Goal: Task Accomplishment & Management: Complete application form

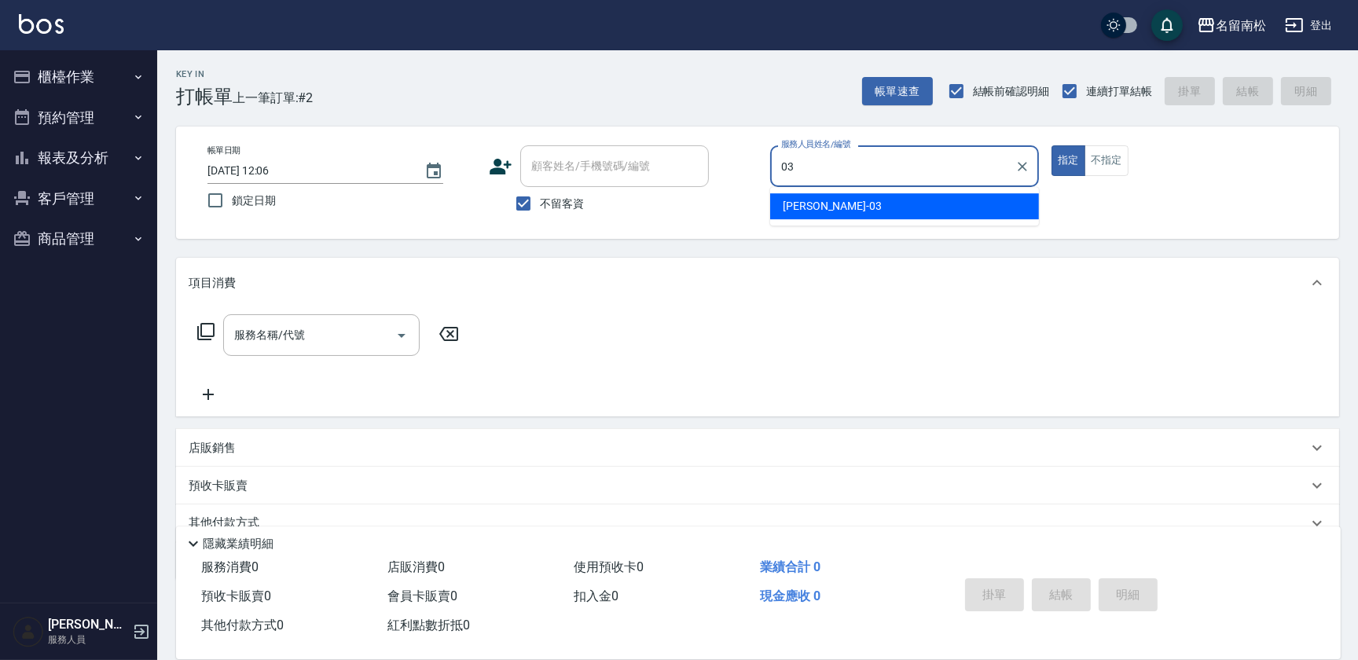
type input "張蕎驛-03"
type button "true"
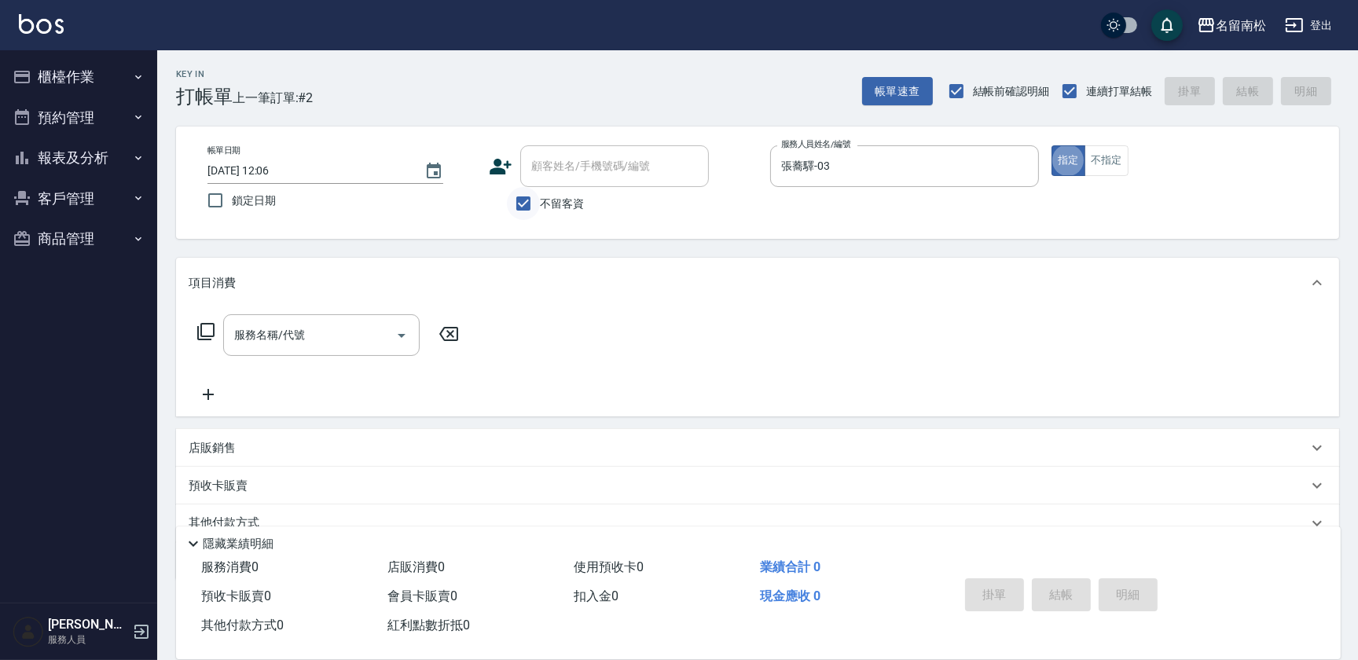
click at [527, 204] on input "不留客資" at bounding box center [523, 203] width 33 height 33
checkbox input "false"
click at [564, 171] on input "顧客姓名/手機號碼/編號" at bounding box center [602, 166] width 151 height 28
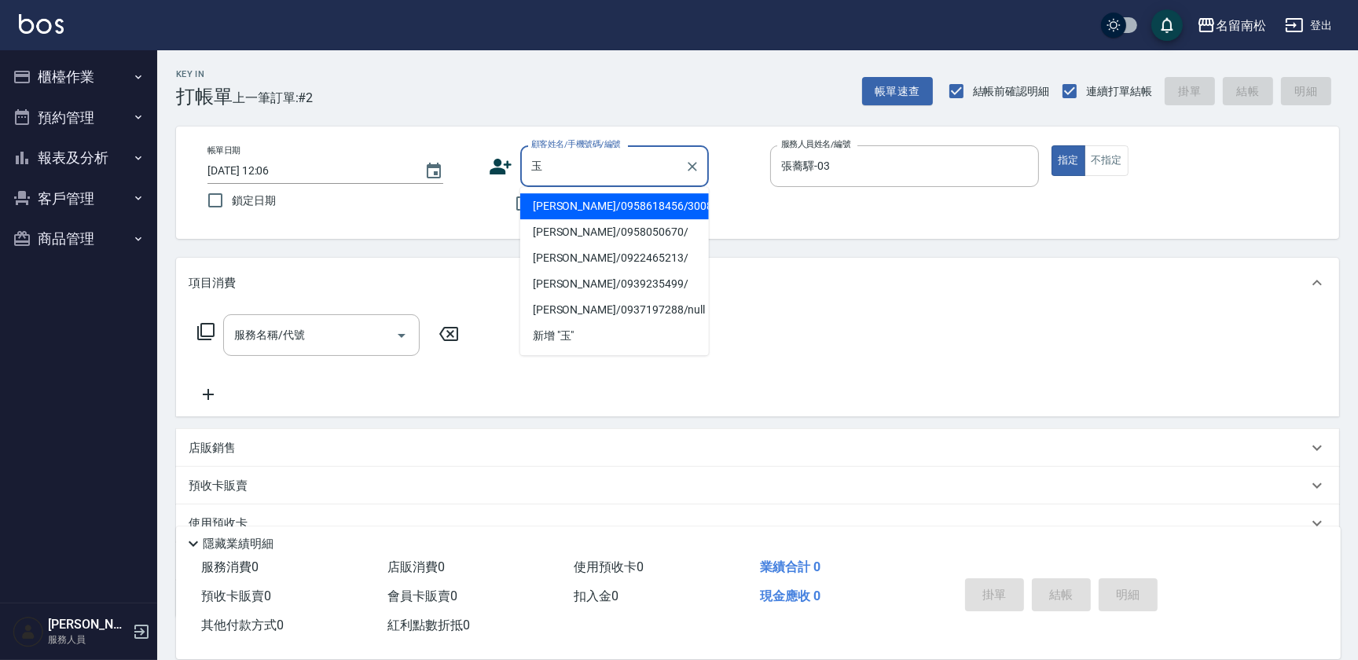
click at [569, 201] on li "[PERSON_NAME]/0958618456/3008" at bounding box center [614, 206] width 189 height 26
type input "[PERSON_NAME]/0958618456/3008"
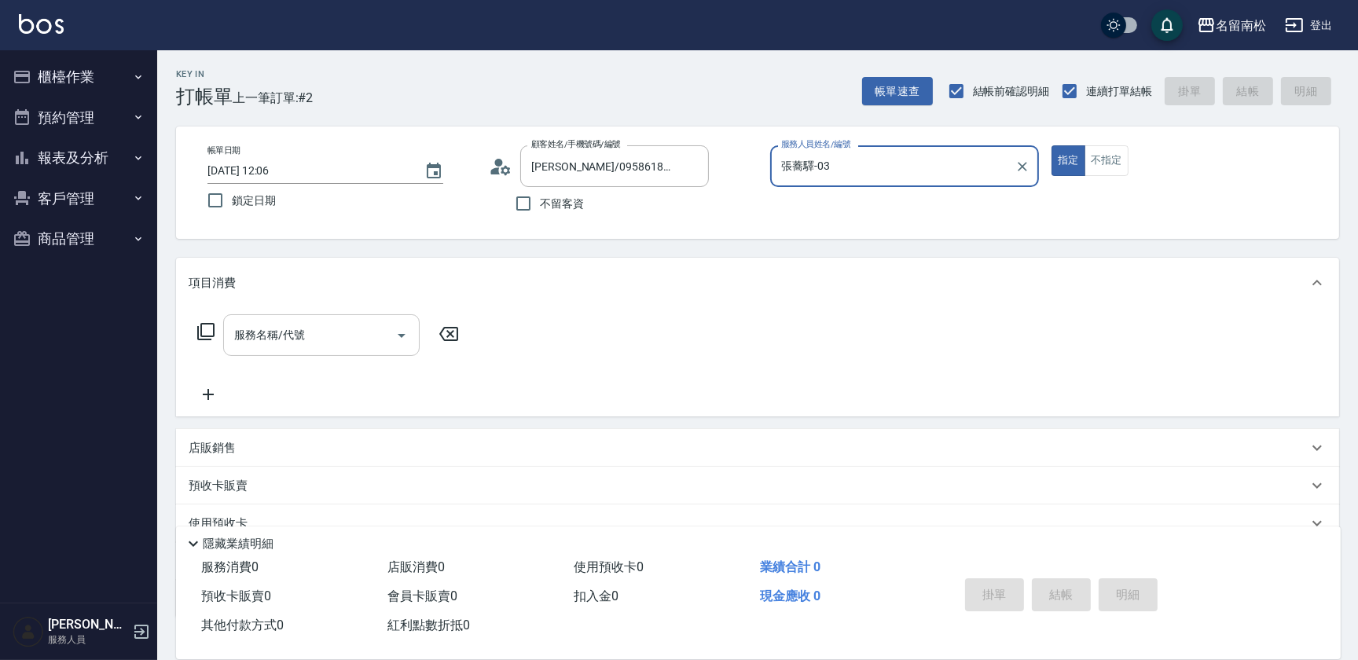
click at [288, 315] on div "服務名稱/代號" at bounding box center [321, 335] width 197 height 42
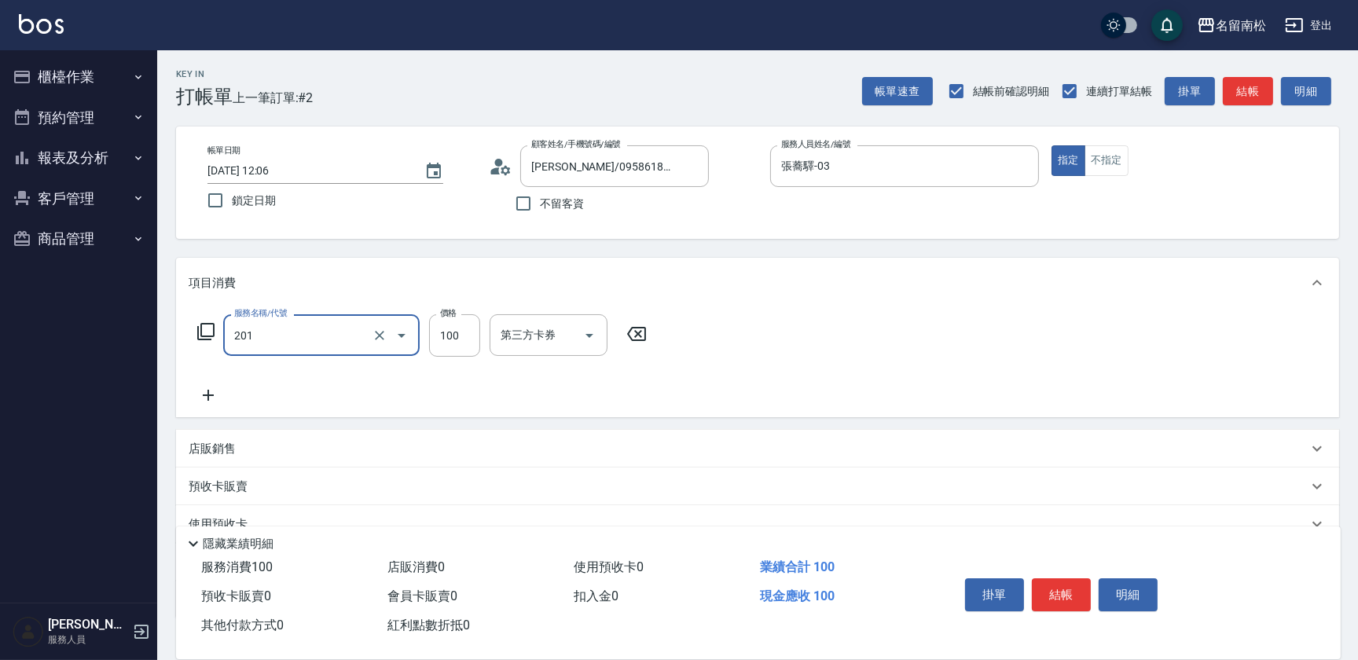
type input "洗髮[100](201)"
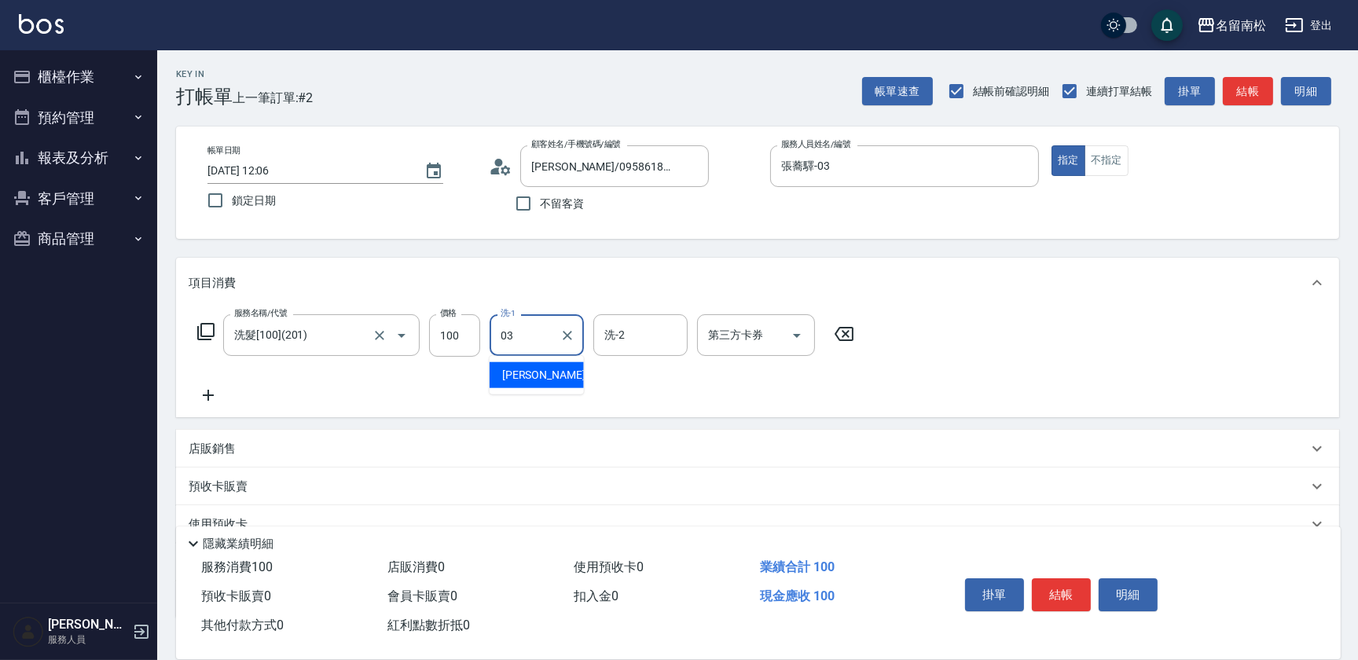
type input "張蕎驛-03"
click at [207, 400] on icon at bounding box center [208, 395] width 39 height 19
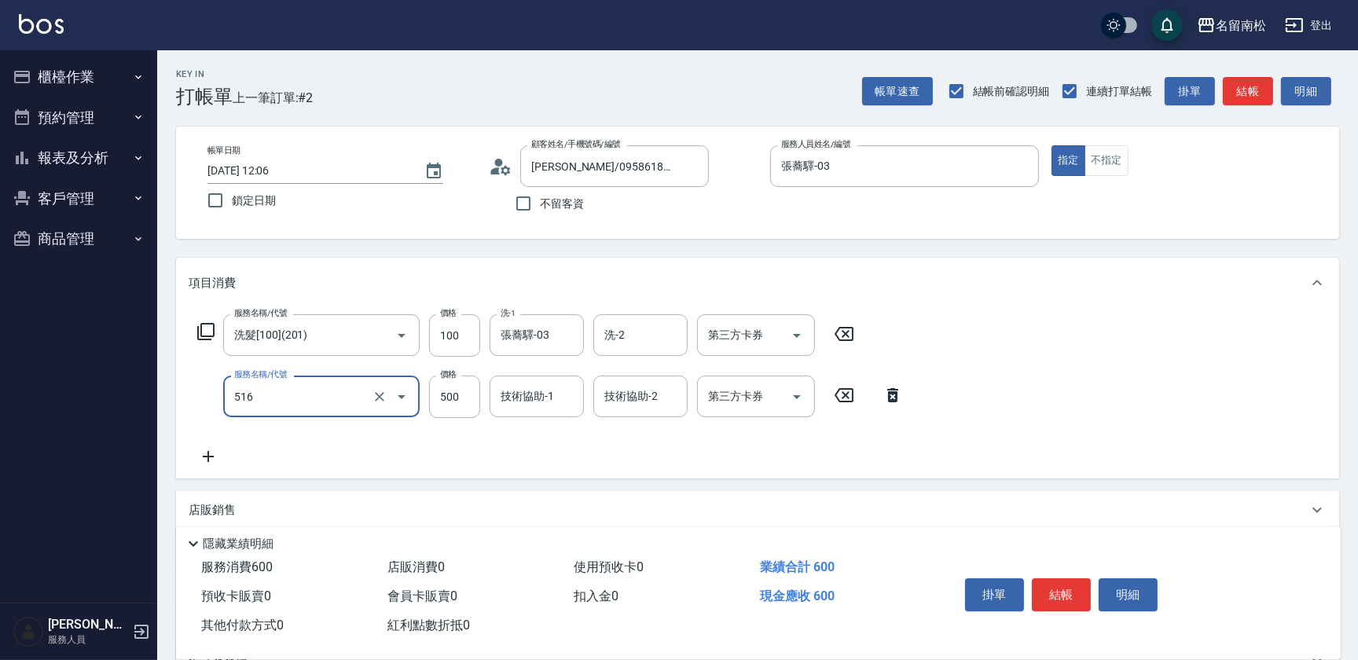
type input "染髮特別處理(516)"
type input "980"
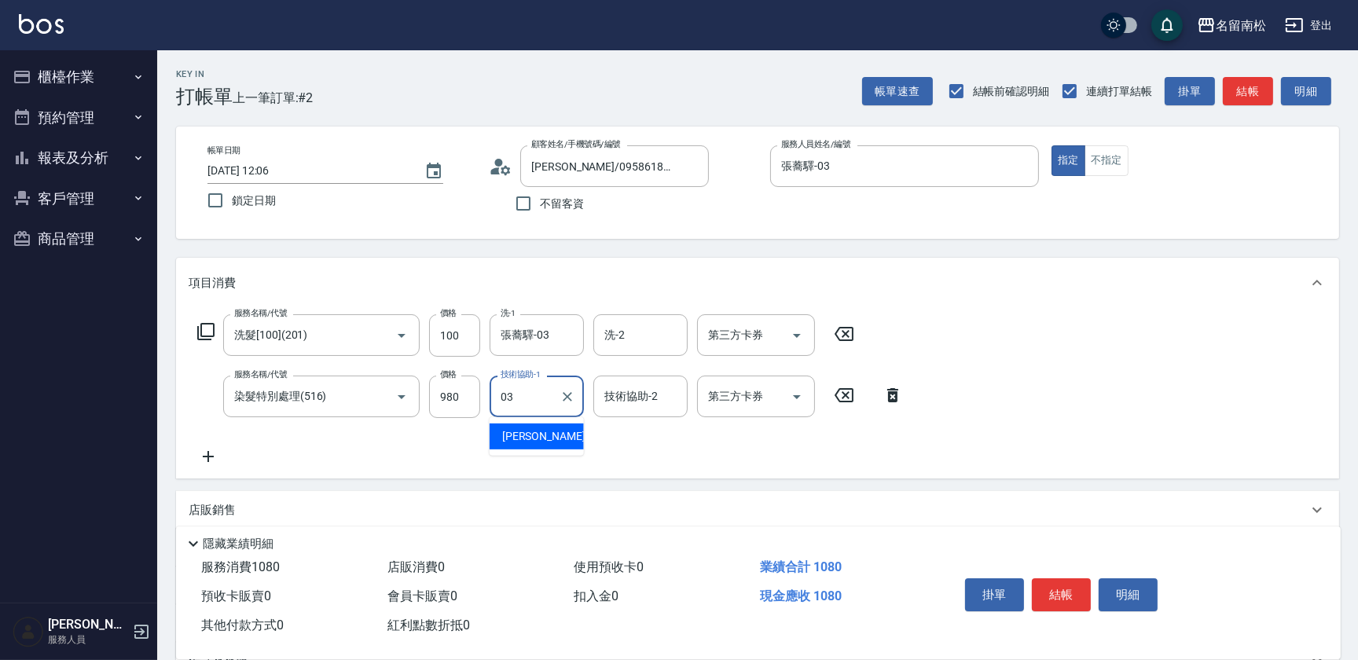
type input "張蕎驛-03"
click at [1053, 585] on button "結帳" at bounding box center [1061, 595] width 59 height 33
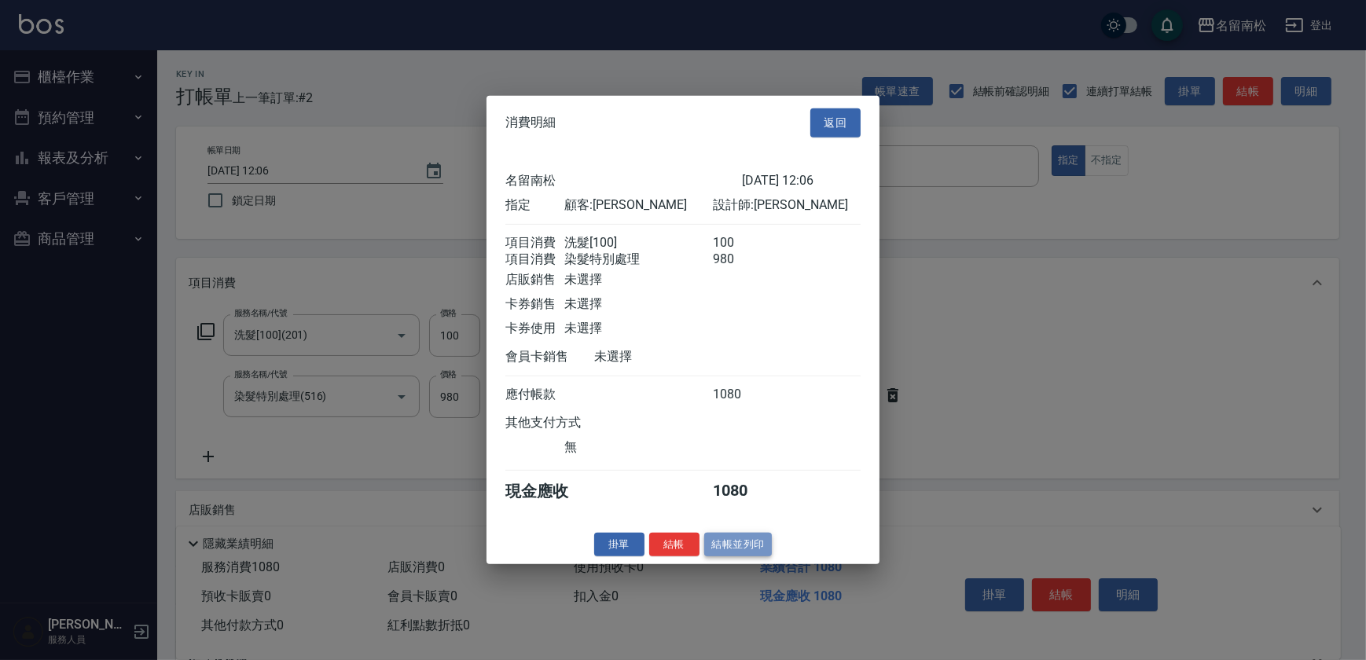
click at [738, 550] on button "結帳並列印" at bounding box center [738, 544] width 68 height 24
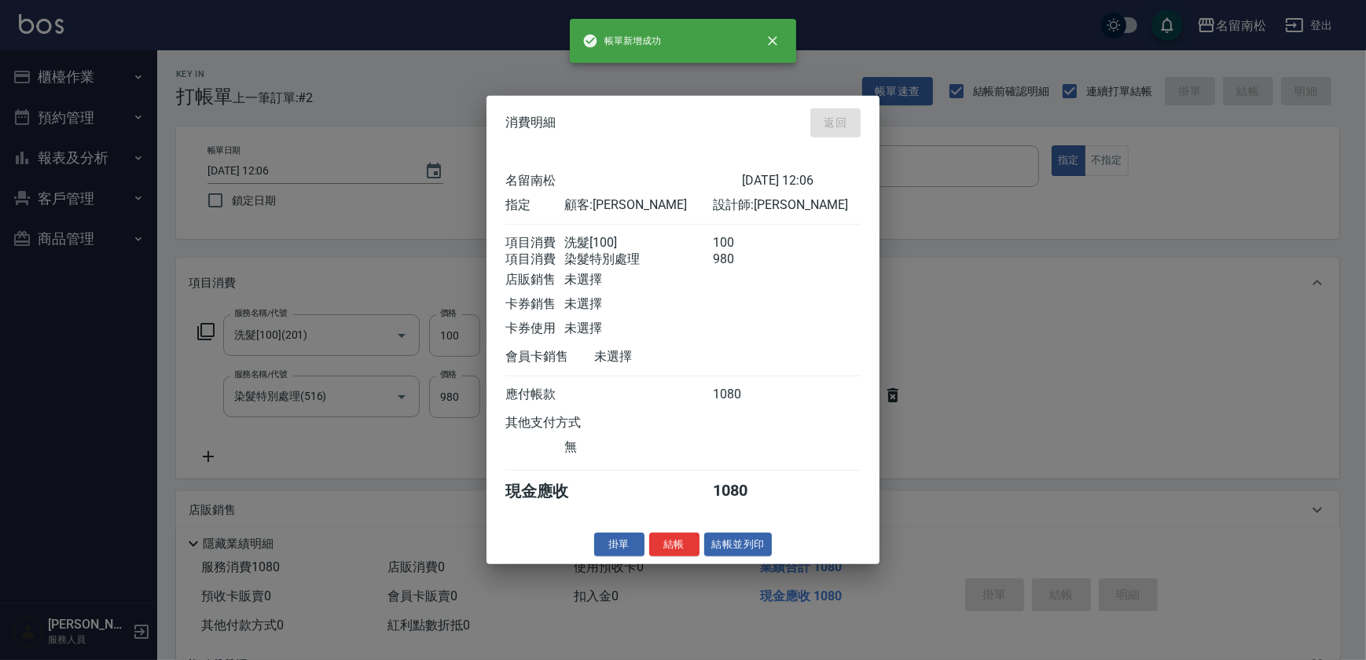
type input "[DATE] 12:47"
